Goal: Transaction & Acquisition: Purchase product/service

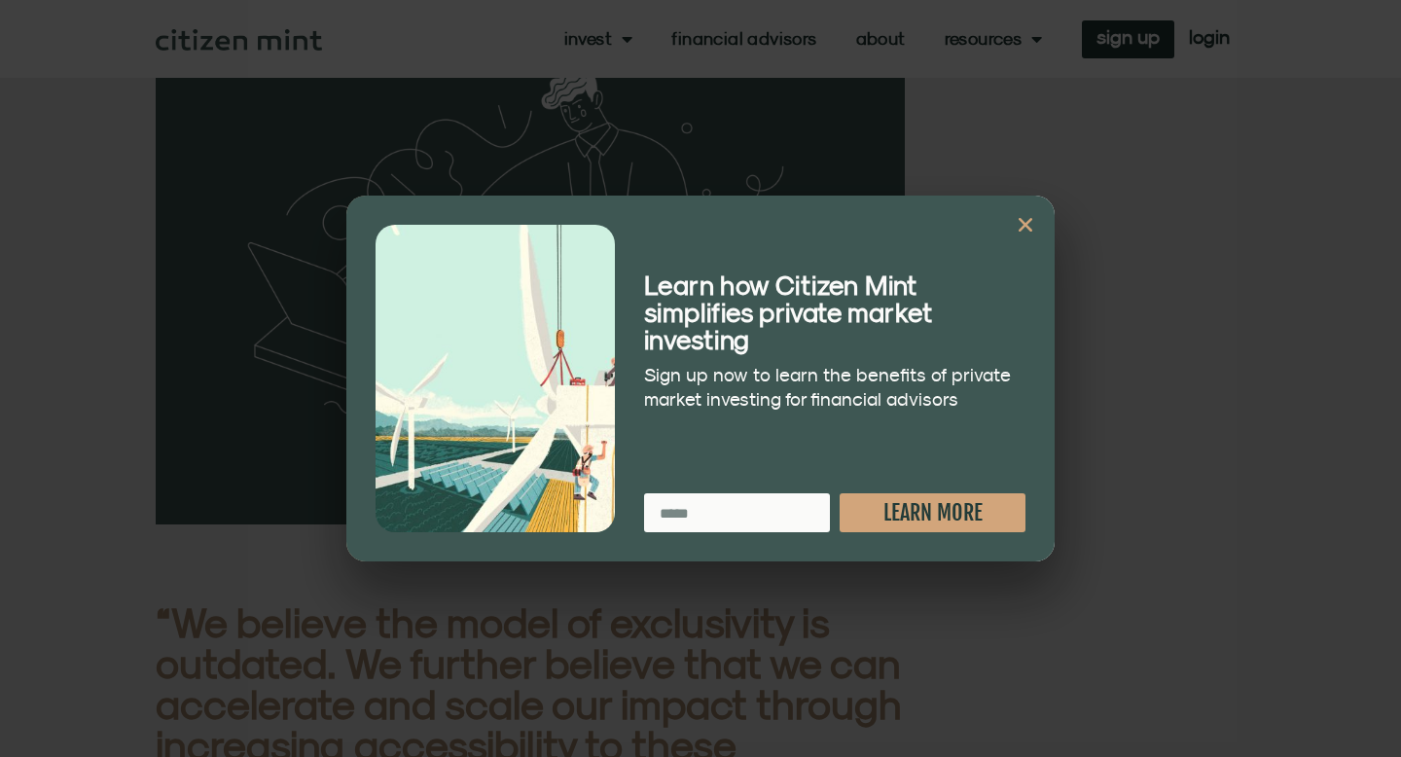
scroll to position [1291, 0]
click at [1030, 227] on icon "Close" at bounding box center [1025, 224] width 19 height 19
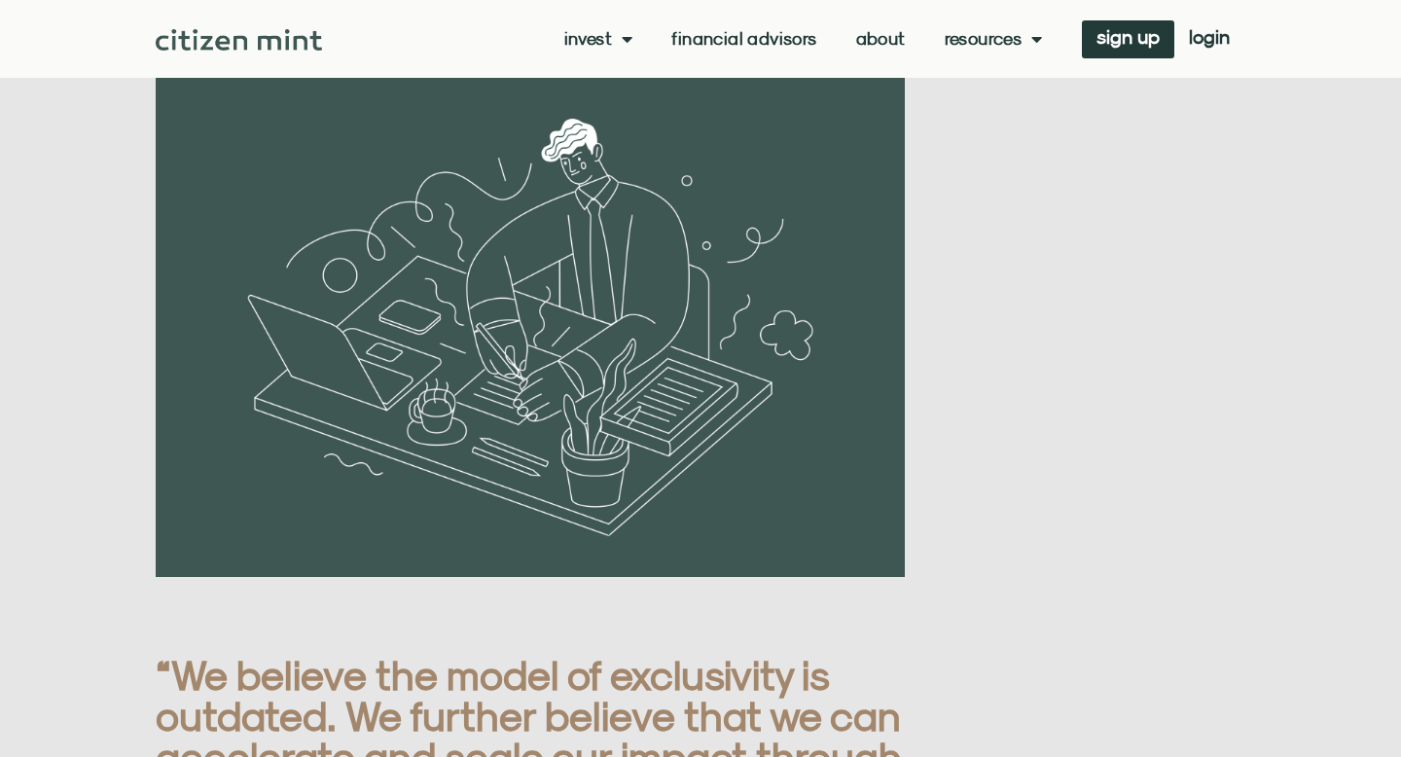
scroll to position [1241, 0]
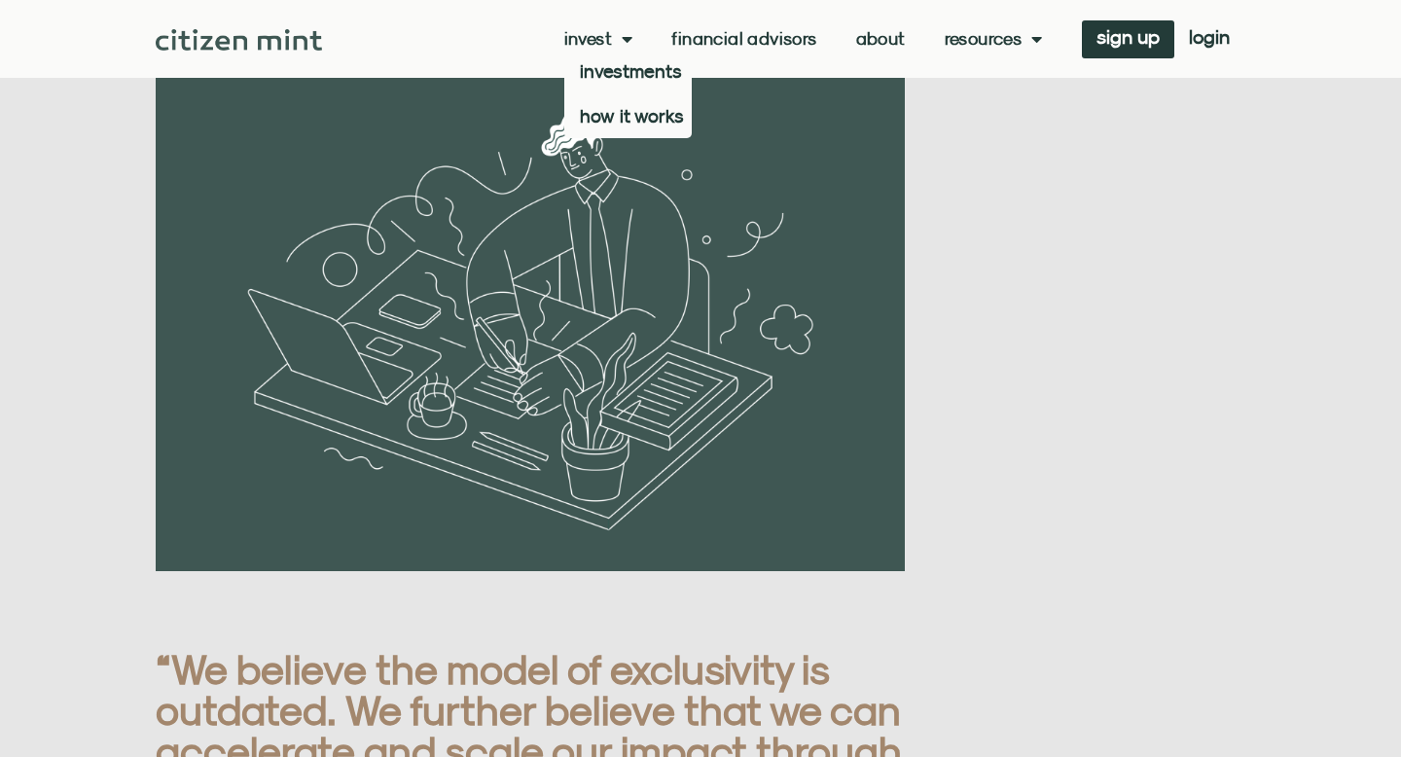
click at [586, 39] on link "Invest" at bounding box center [598, 38] width 69 height 19
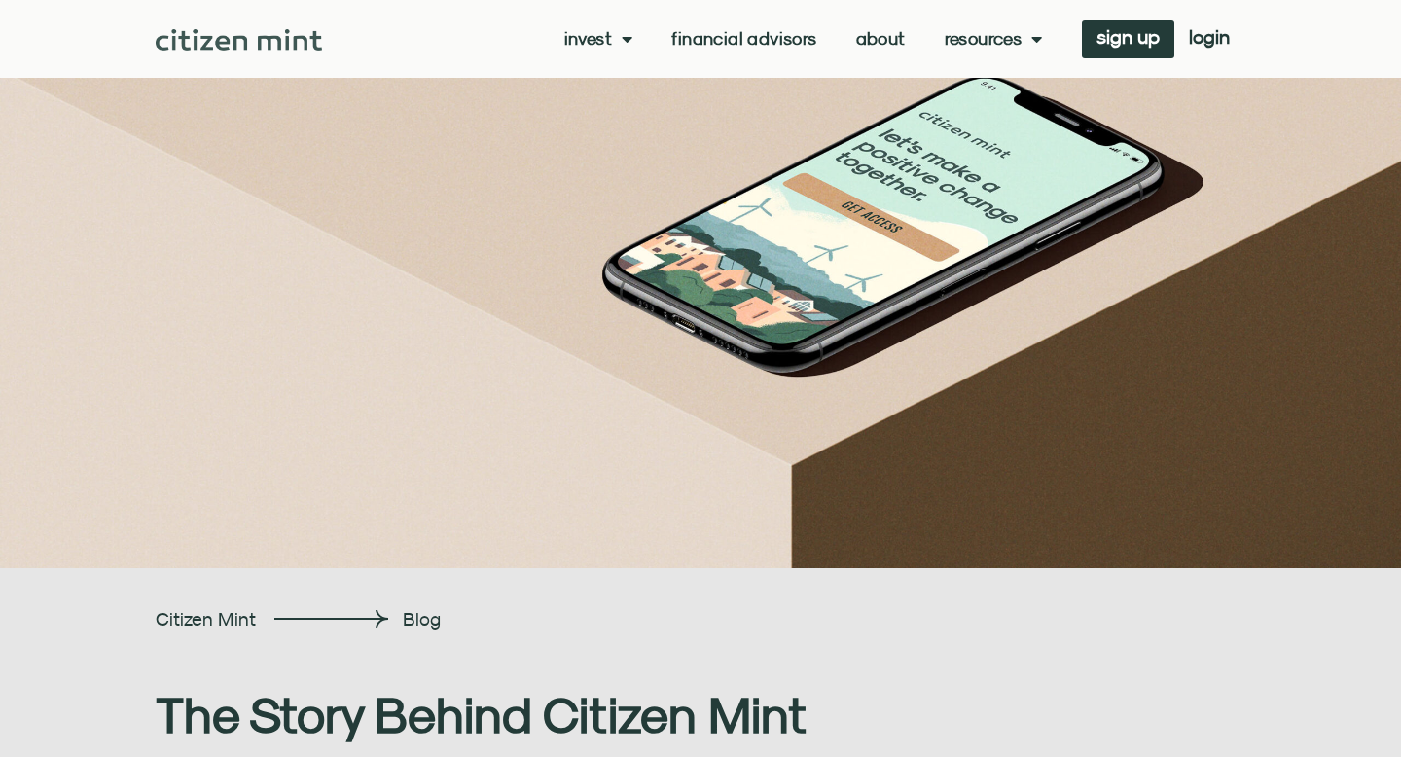
click at [586, 39] on link "Invest" at bounding box center [598, 38] width 69 height 19
click at [615, 72] on link "investments" at bounding box center [627, 71] width 127 height 45
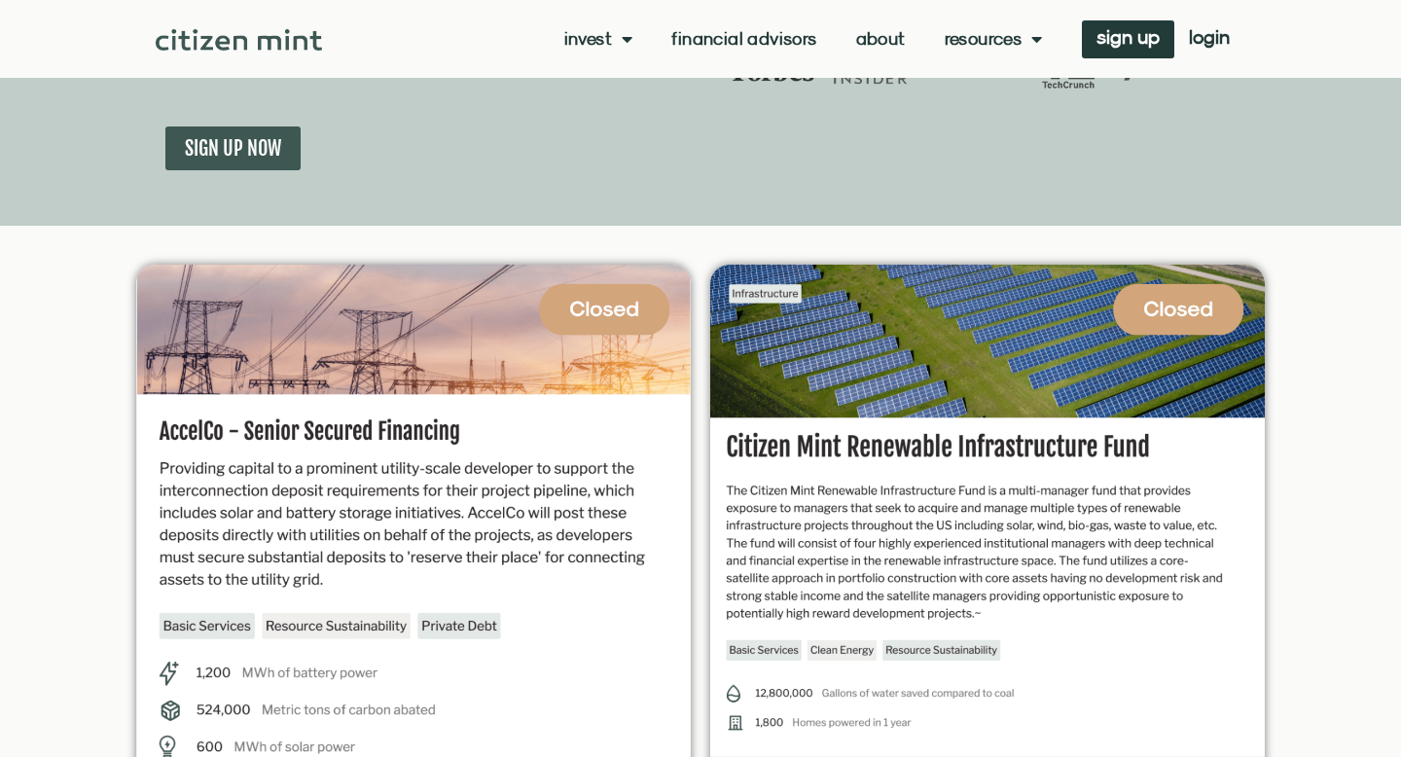
scroll to position [371, 0]
